Goal: Task Accomplishment & Management: Use online tool/utility

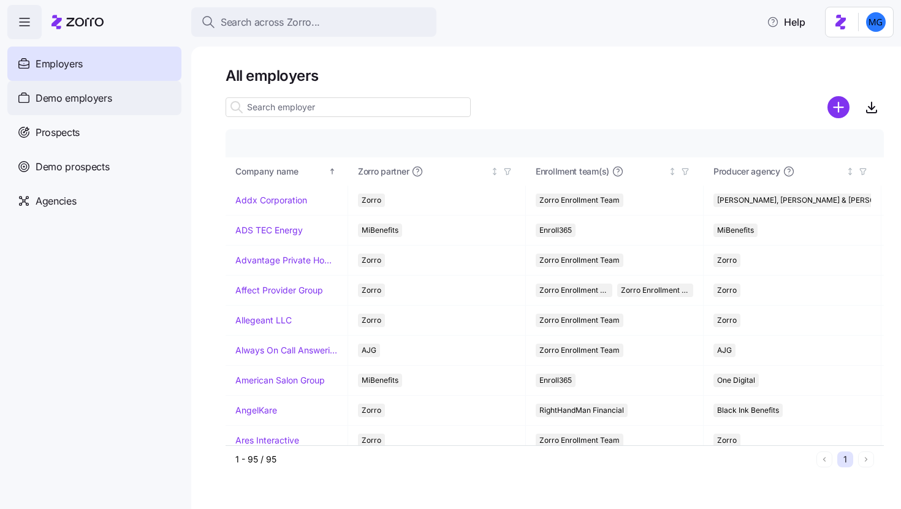
click at [129, 106] on div "Demo employers" at bounding box center [94, 98] width 174 height 34
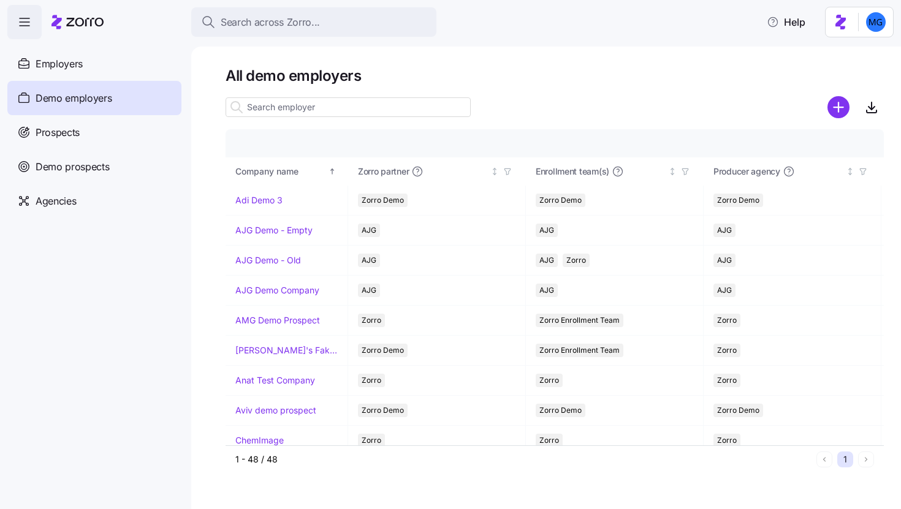
click at [348, 108] on input at bounding box center [348, 107] width 245 height 20
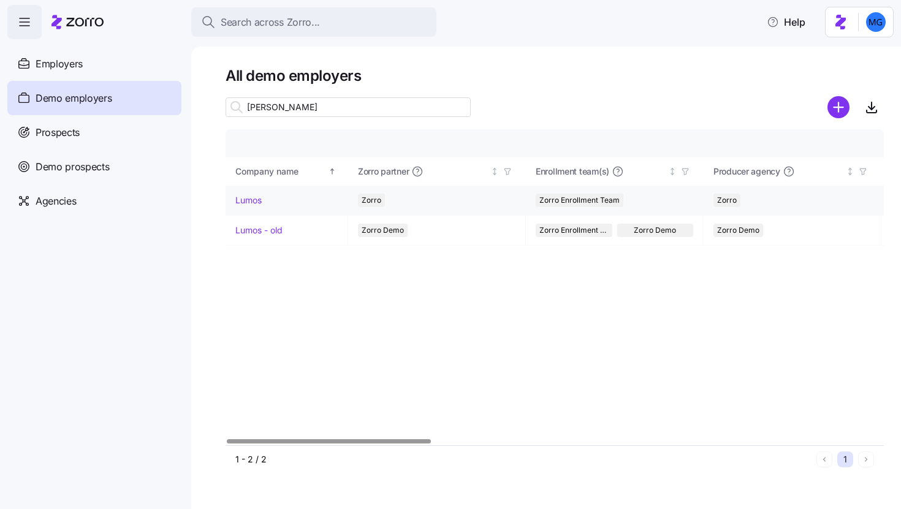
type input "[PERSON_NAME]"
click at [247, 199] on link "Lumos" at bounding box center [248, 200] width 26 height 12
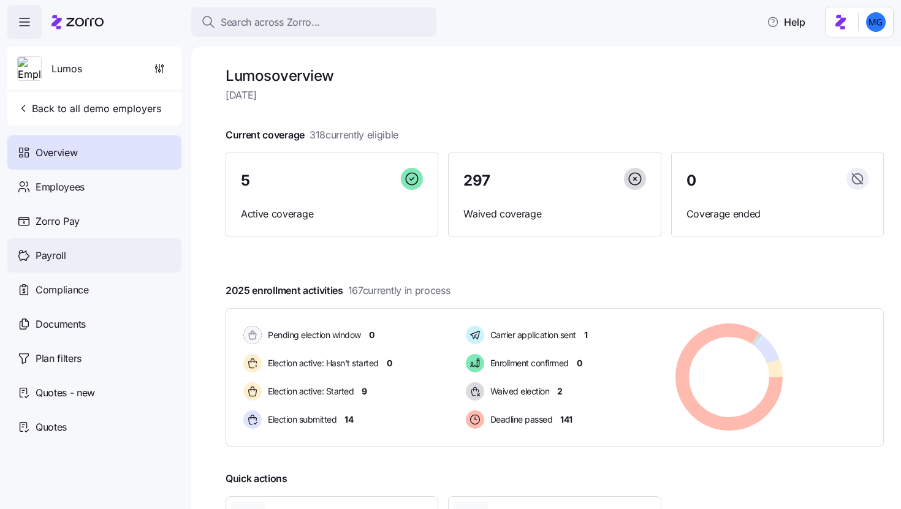
click at [116, 252] on div "Payroll" at bounding box center [94, 255] width 174 height 34
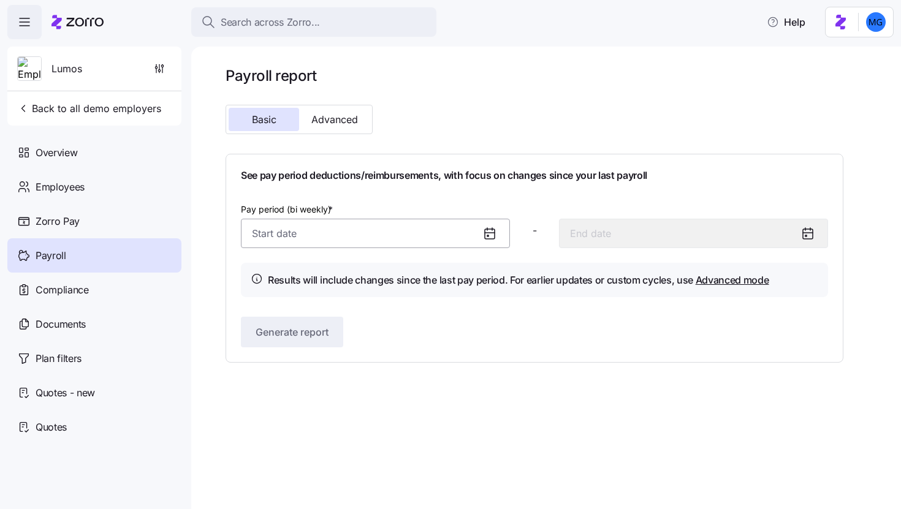
click at [360, 241] on input "Pay period (bi weekly) *" at bounding box center [375, 233] width 269 height 29
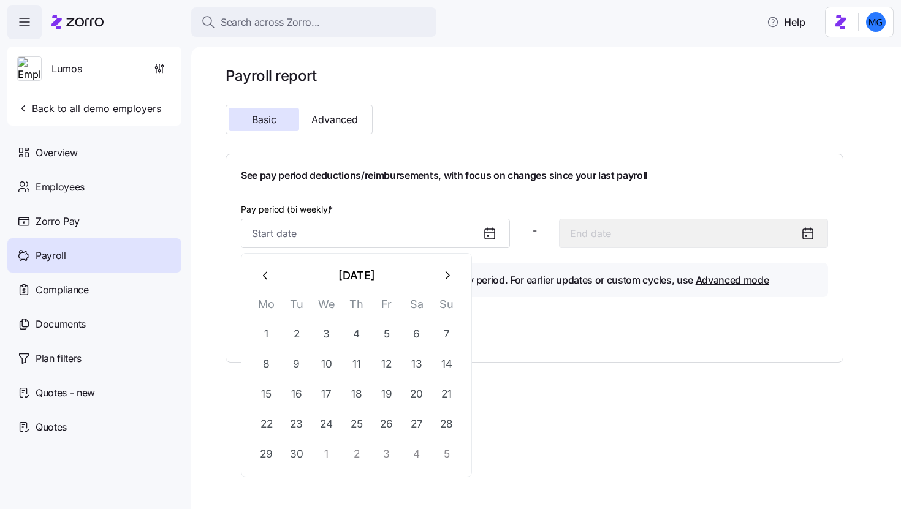
click at [263, 270] on icon "button" at bounding box center [265, 275] width 13 height 13
click at [384, 331] on button "1" at bounding box center [386, 334] width 29 height 29
type input "[DATE]"
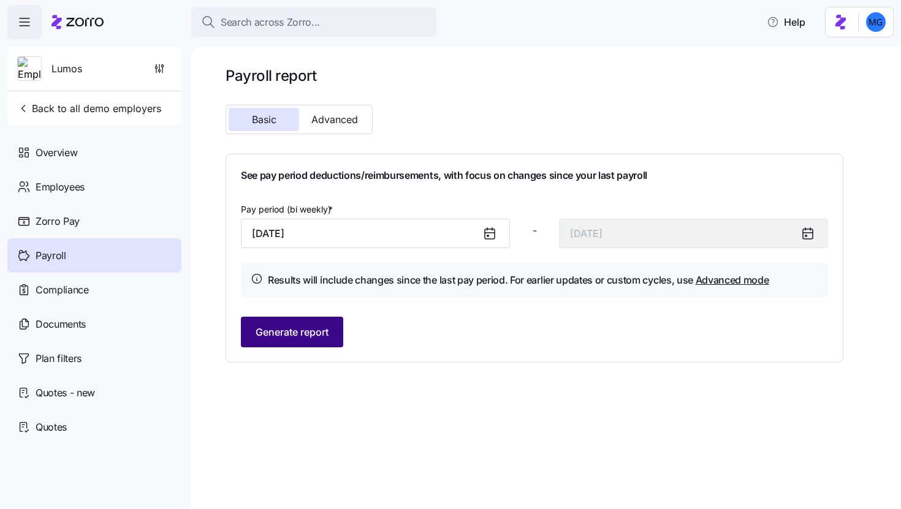
click at [326, 333] on span "Generate report" at bounding box center [292, 332] width 73 height 15
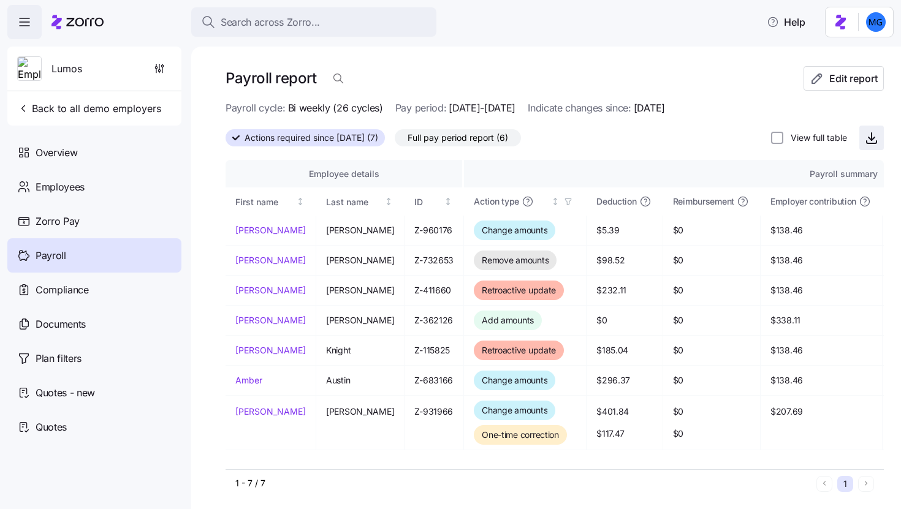
click at [866, 138] on icon "button" at bounding box center [871, 138] width 15 height 15
click at [127, 251] on div "Payroll" at bounding box center [94, 255] width 174 height 34
click at [86, 218] on div "Zorro Pay" at bounding box center [94, 221] width 174 height 34
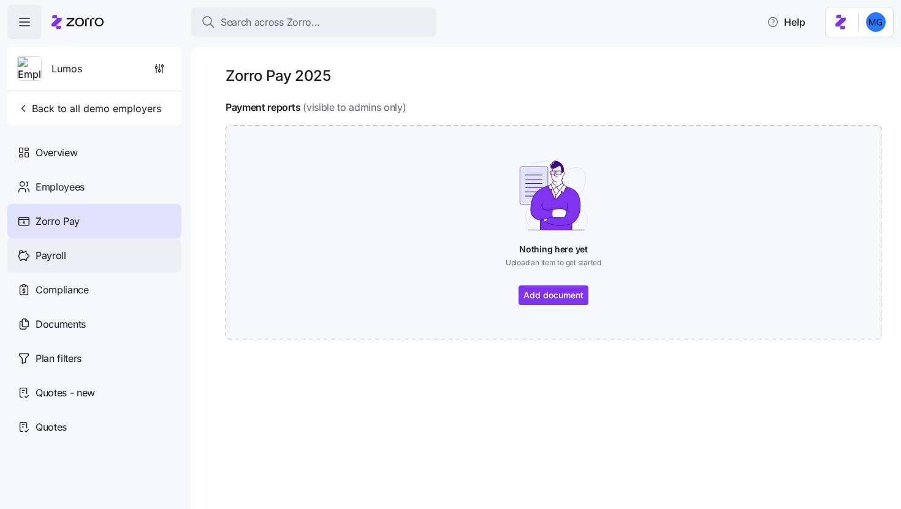
click at [139, 248] on div "Payroll" at bounding box center [94, 255] width 174 height 34
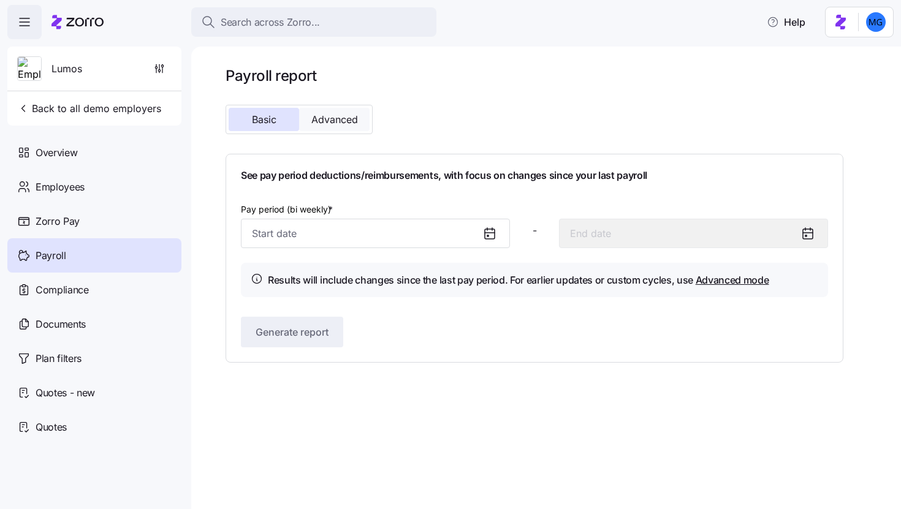
click at [360, 121] on button "Advanced" at bounding box center [334, 119] width 70 height 23
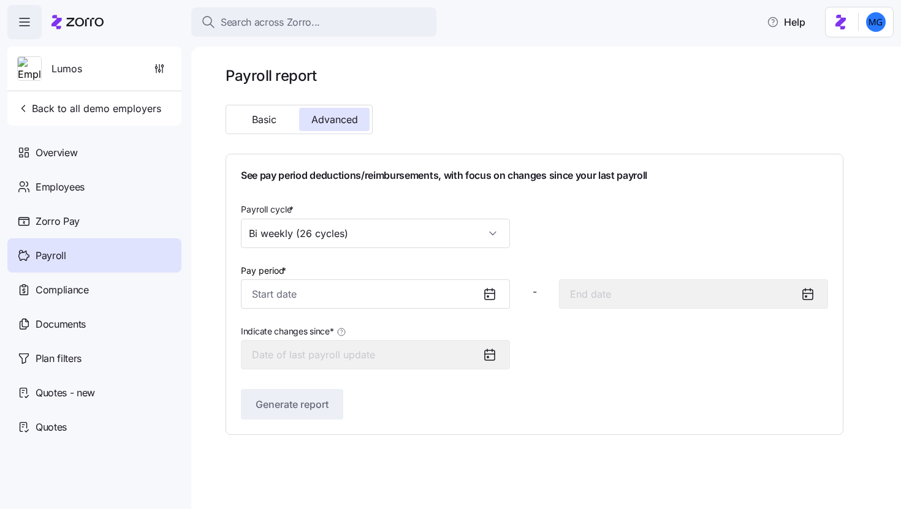
click at [504, 137] on div "Payroll report Basic Advanced See pay period deductions/reimbursements, with fo…" at bounding box center [535, 250] width 618 height 369
click at [487, 290] on icon at bounding box center [487, 290] width 0 height 2
click at [444, 301] on input "Pay period *" at bounding box center [375, 293] width 269 height 29
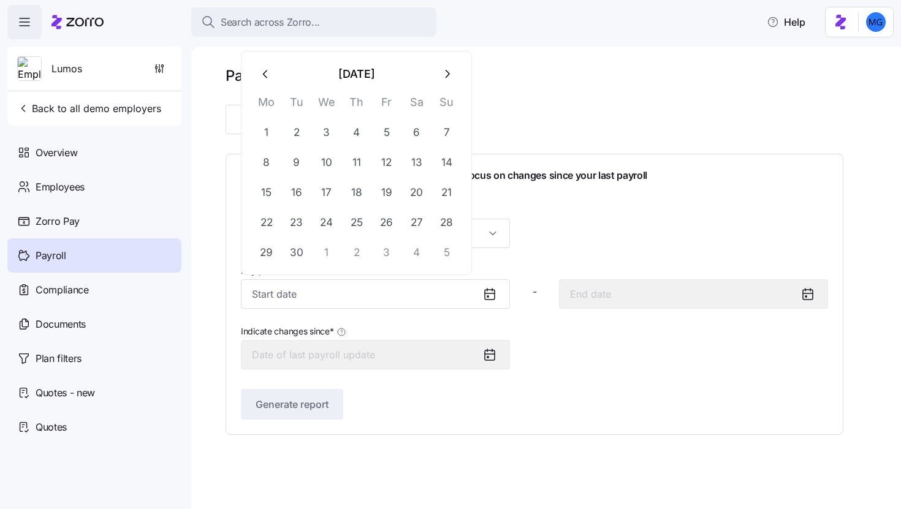
click at [254, 74] on button "button" at bounding box center [265, 73] width 29 height 29
click at [382, 134] on button "1" at bounding box center [386, 132] width 29 height 29
type input "[DATE]"
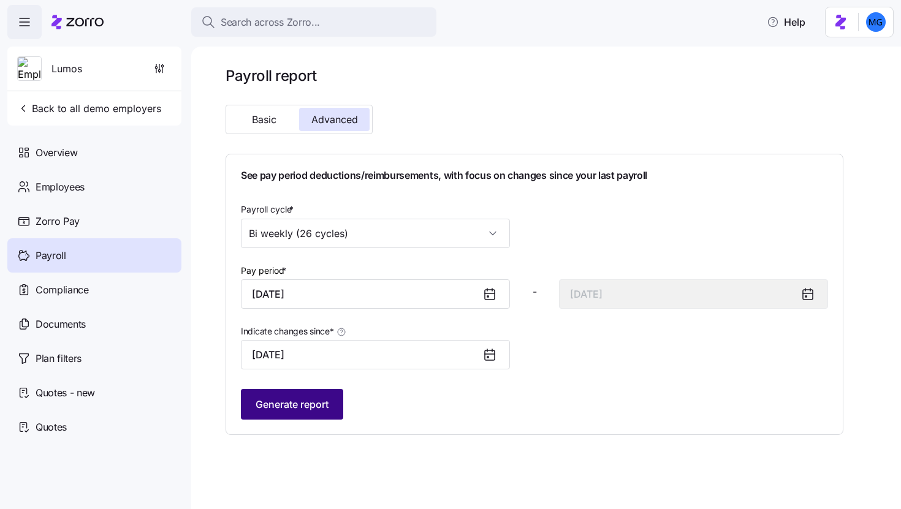
click at [316, 408] on span "Generate report" at bounding box center [292, 404] width 73 height 15
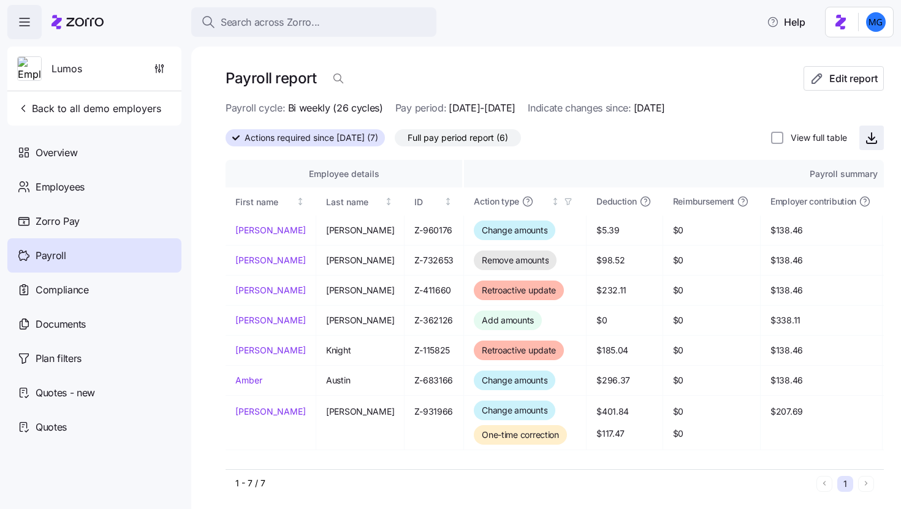
click at [865, 134] on icon "button" at bounding box center [871, 138] width 15 height 15
